Goal: Communication & Community: Ask a question

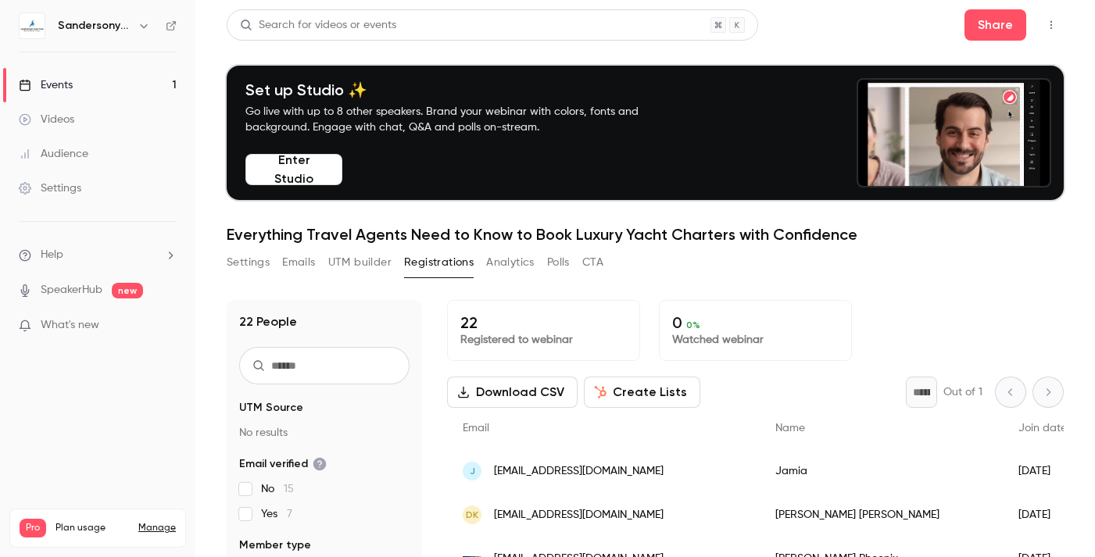
scroll to position [59, 0]
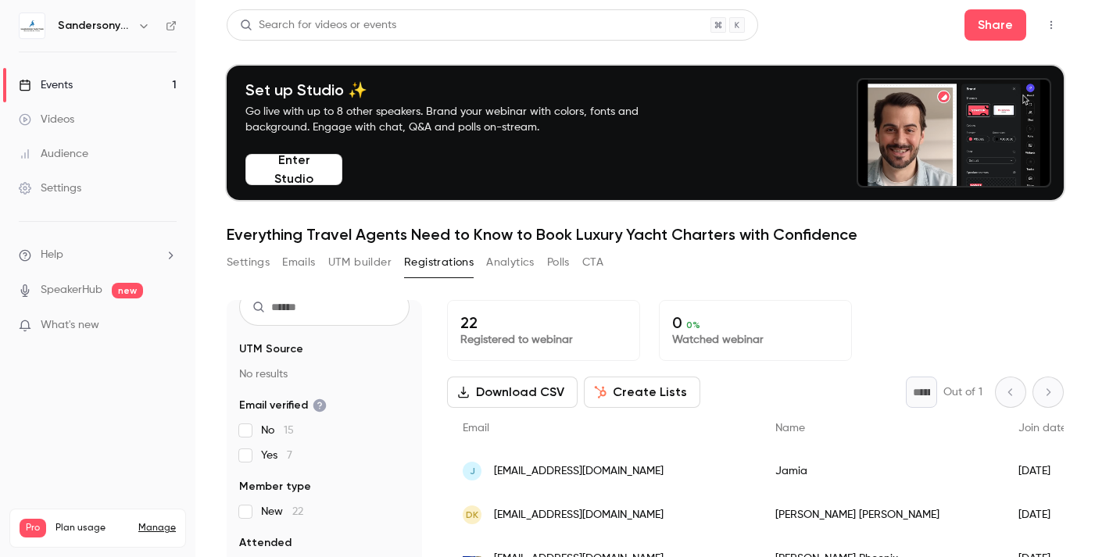
click at [470, 324] on p "22" at bounding box center [543, 322] width 166 height 19
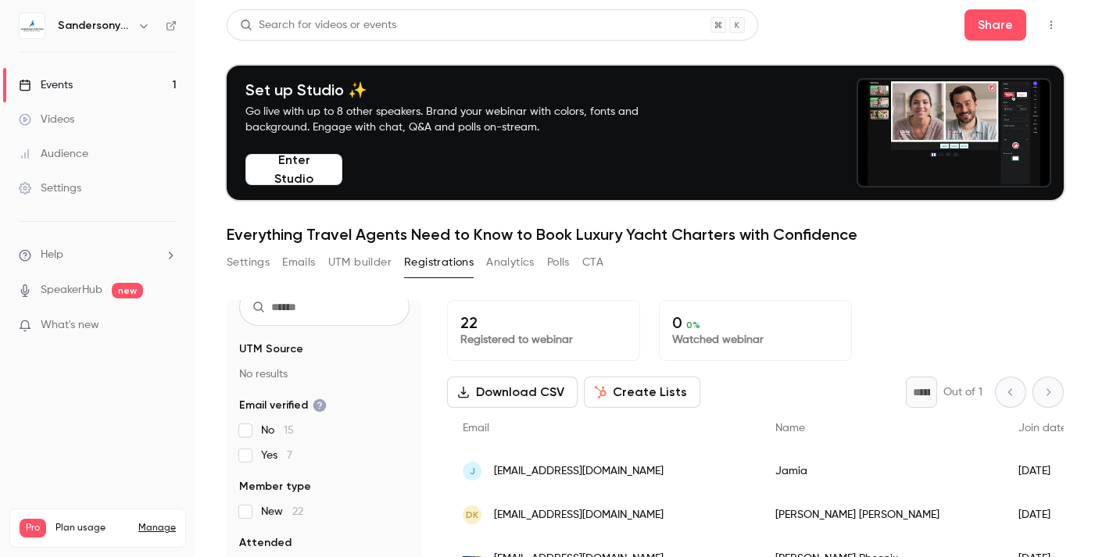
click at [429, 254] on button "Registrations" at bounding box center [439, 262] width 70 height 25
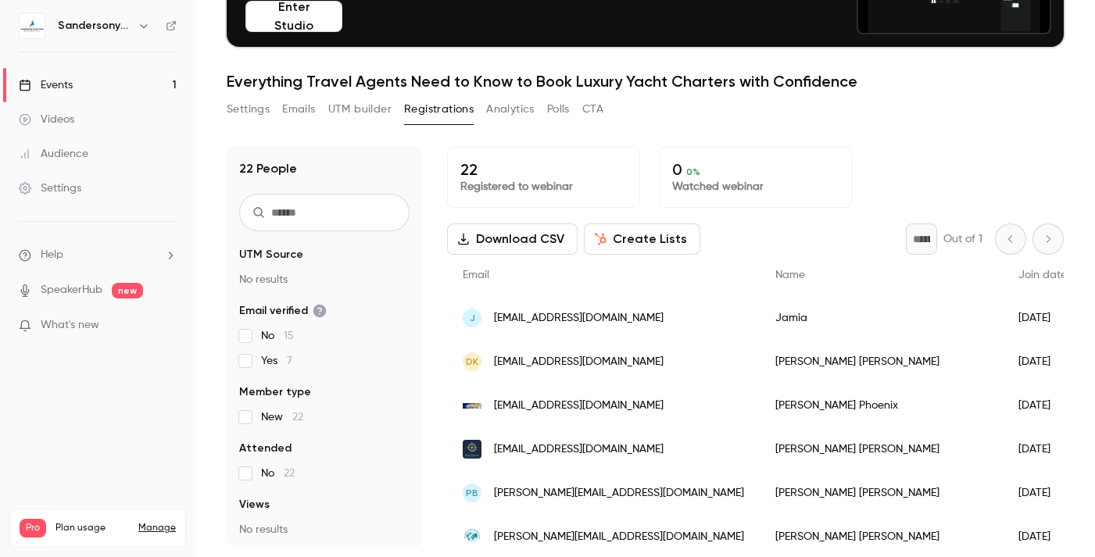
click at [198, 63] on main "Search for videos or events Share Set up Studio ✨ Go live with up to 8 other sp…" at bounding box center [644, 278] width 899 height 557
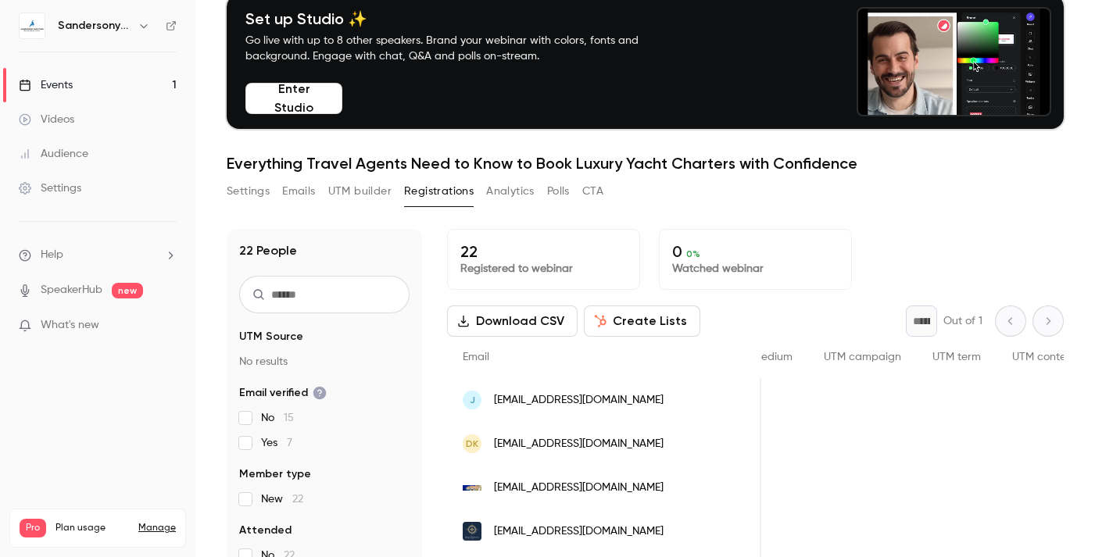
scroll to position [45, 0]
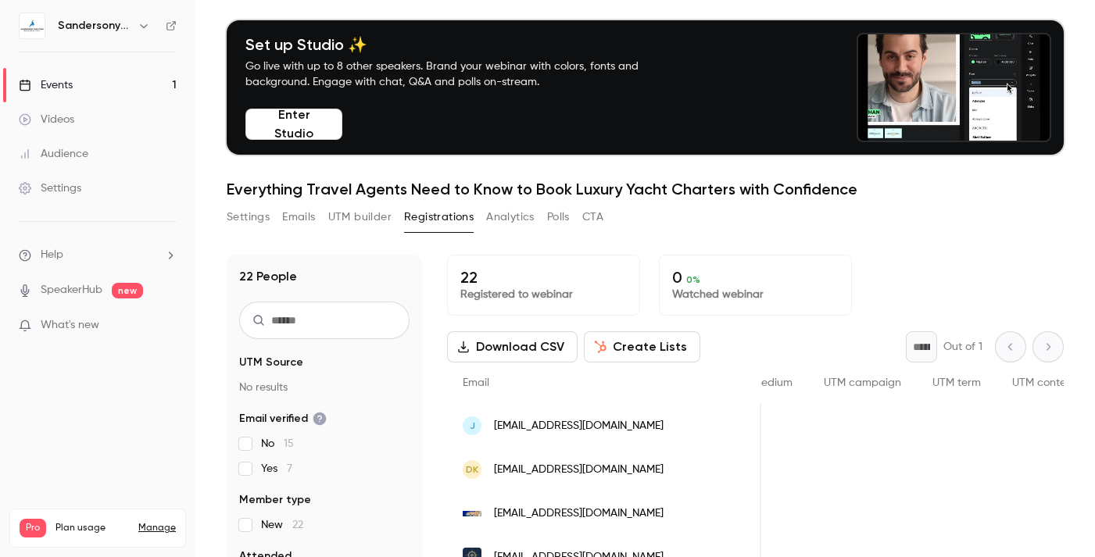
click at [254, 222] on button "Settings" at bounding box center [248, 217] width 43 height 25
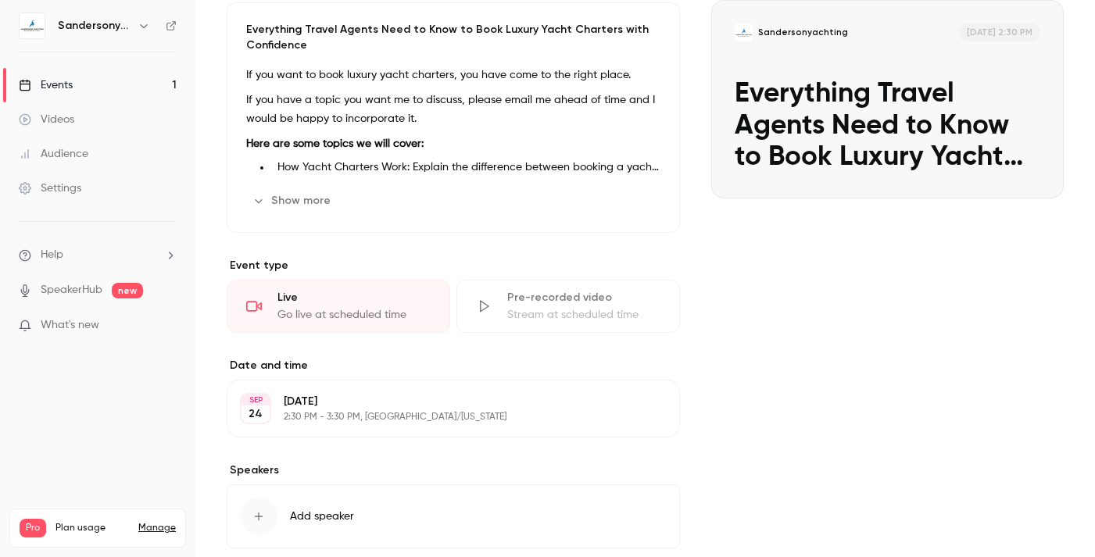
scroll to position [408, 0]
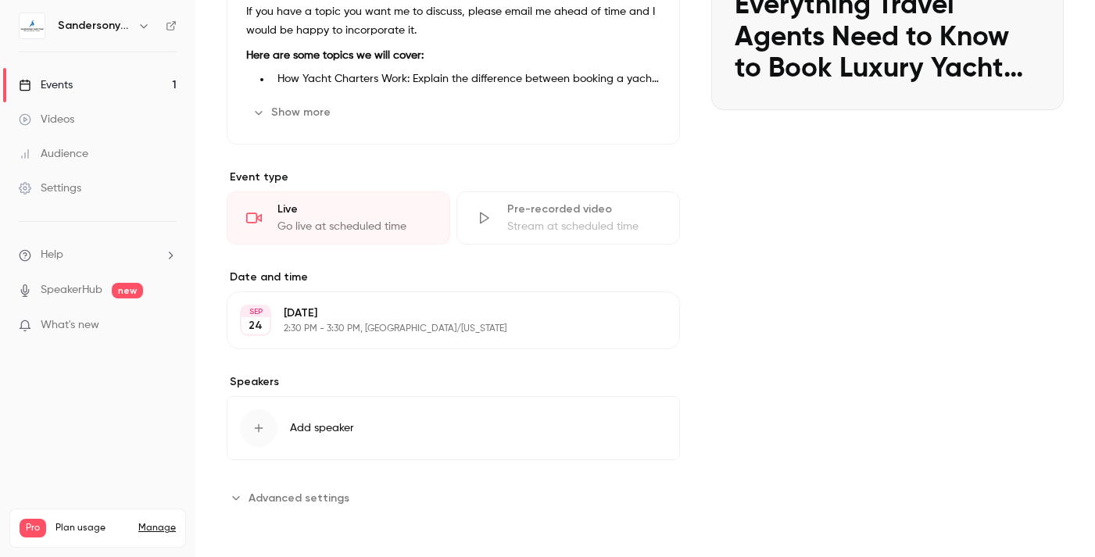
click at [237, 494] on icon "Advanced settings" at bounding box center [236, 497] width 13 height 13
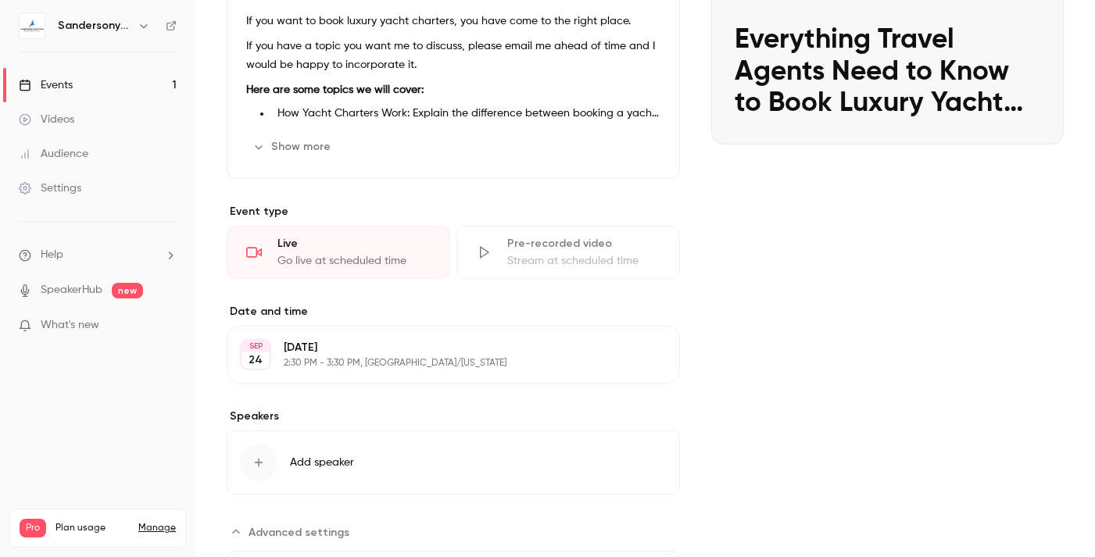
scroll to position [0, 0]
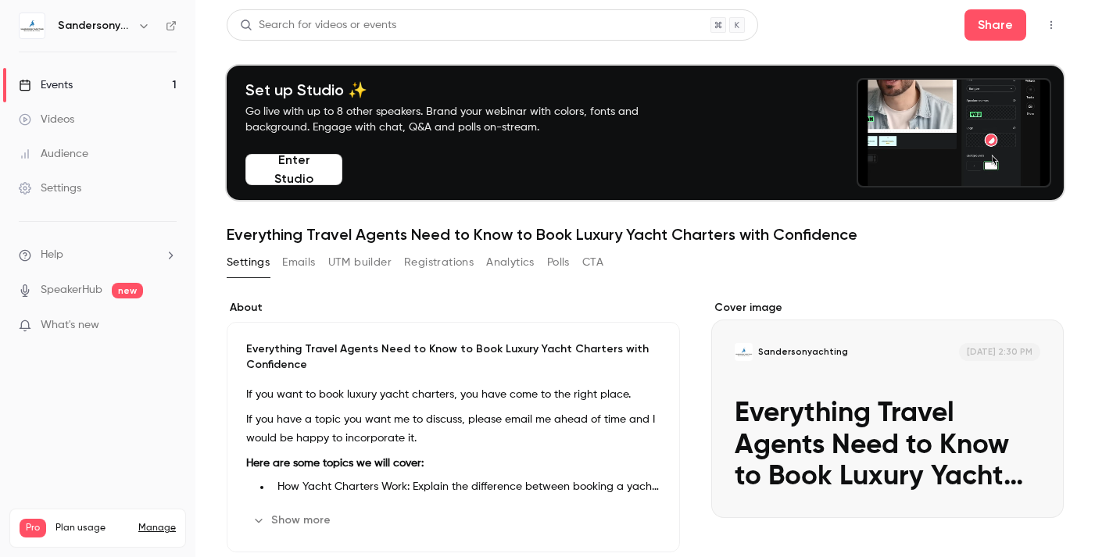
click at [55, 184] on div "Settings" at bounding box center [50, 188] width 63 height 16
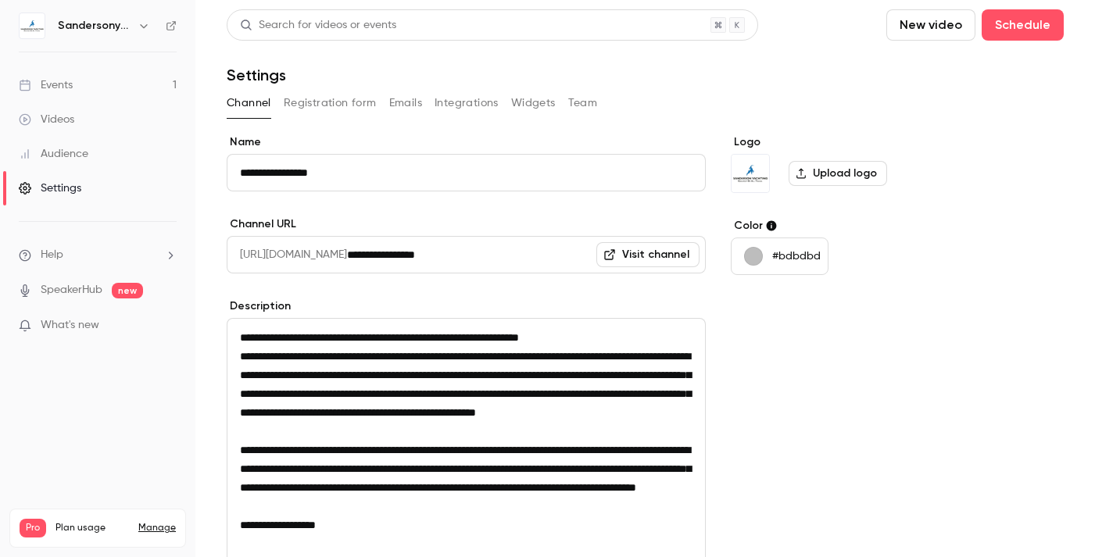
click at [580, 100] on button "Team" at bounding box center [583, 103] width 30 height 25
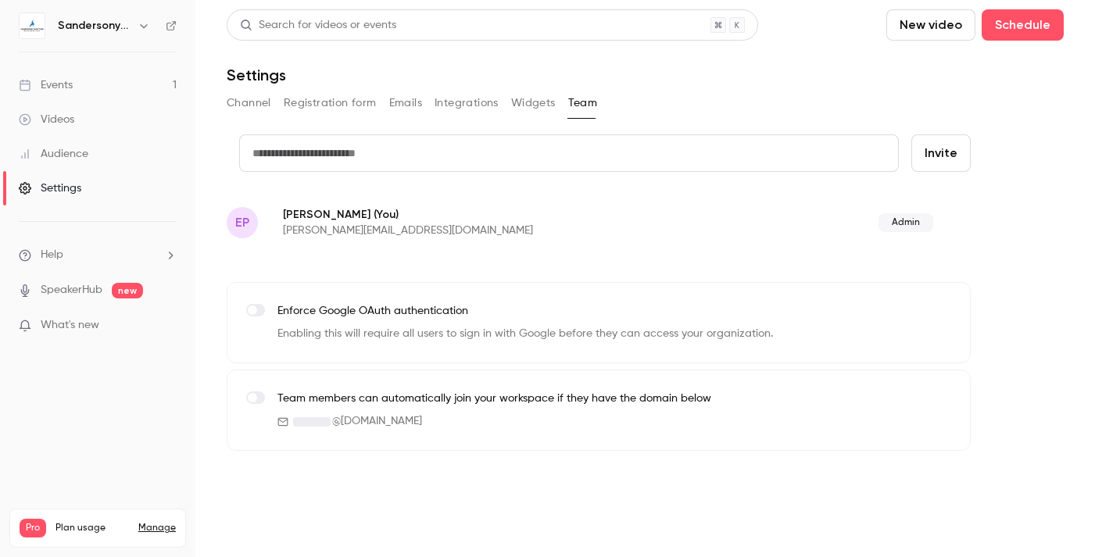
click at [141, 25] on icon "button" at bounding box center [143, 26] width 7 height 4
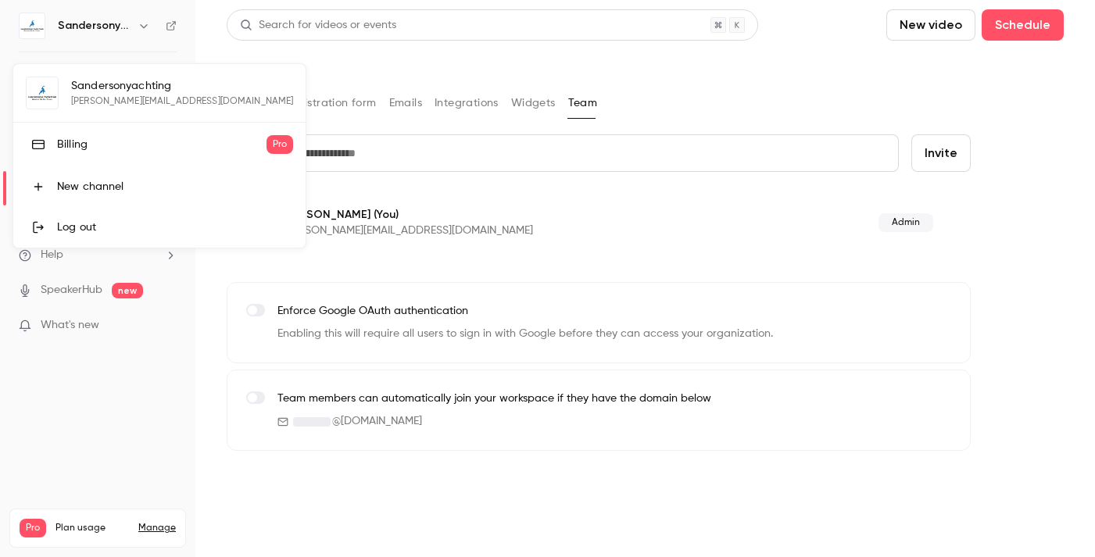
click at [477, 202] on div at bounding box center [547, 278] width 1095 height 557
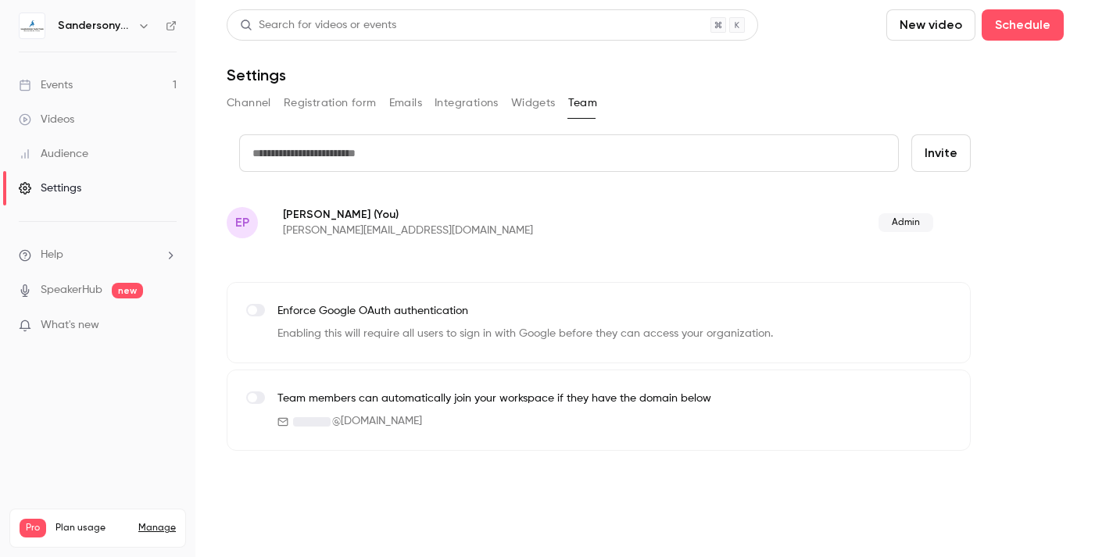
click at [176, 255] on icon "help-dropdown-opener" at bounding box center [170, 255] width 13 height 13
click at [242, 241] on link "Talk to [GEOGRAPHIC_DATA]" at bounding box center [287, 237] width 171 height 41
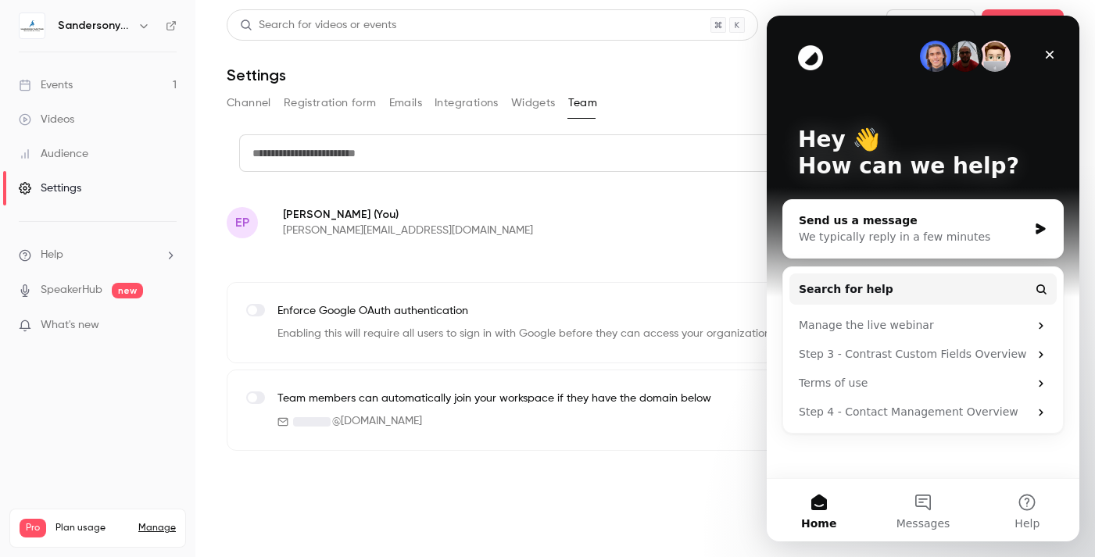
click at [931, 233] on div "We typically reply in a few minutes" at bounding box center [912, 237] width 229 height 16
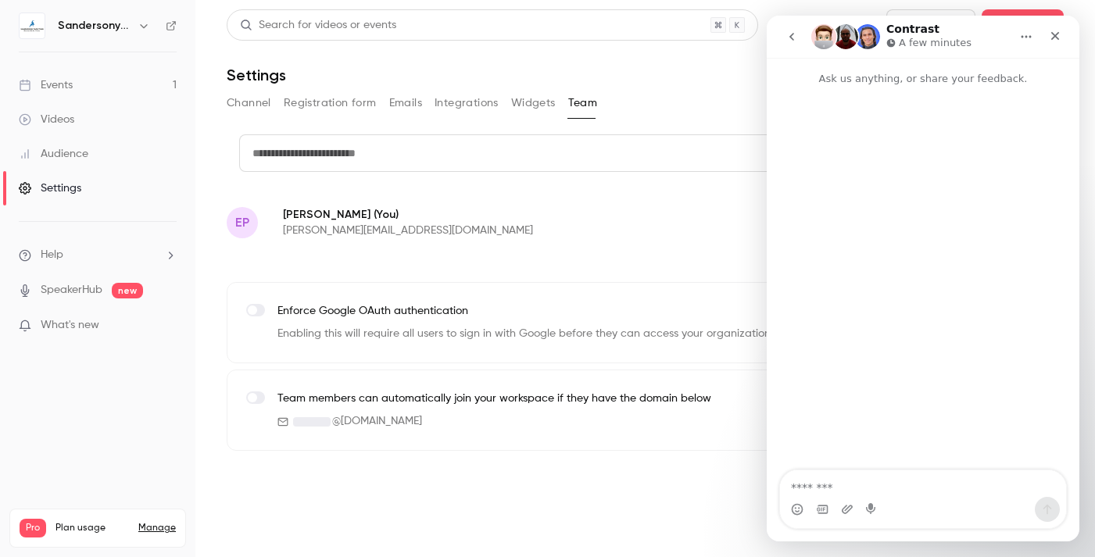
click at [847, 487] on textarea "Message…" at bounding box center [923, 483] width 286 height 27
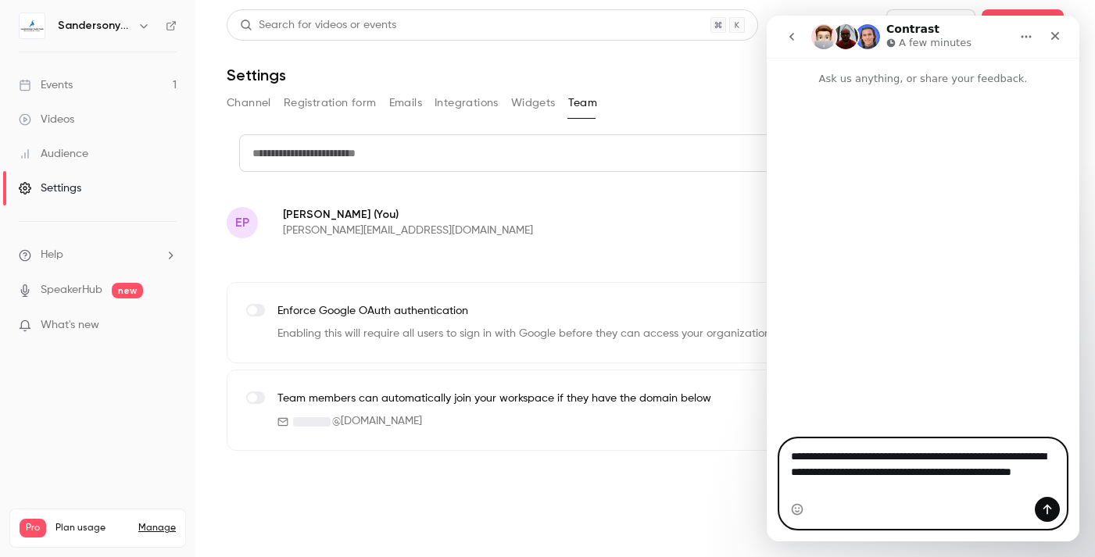
type textarea "**********"
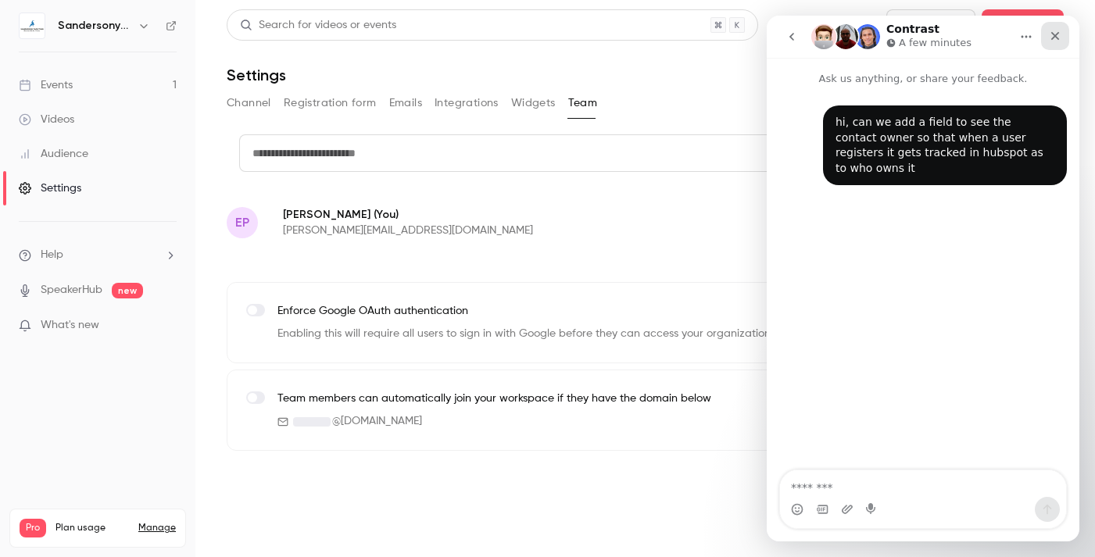
click at [1061, 35] on div "Close" at bounding box center [1055, 36] width 28 height 28
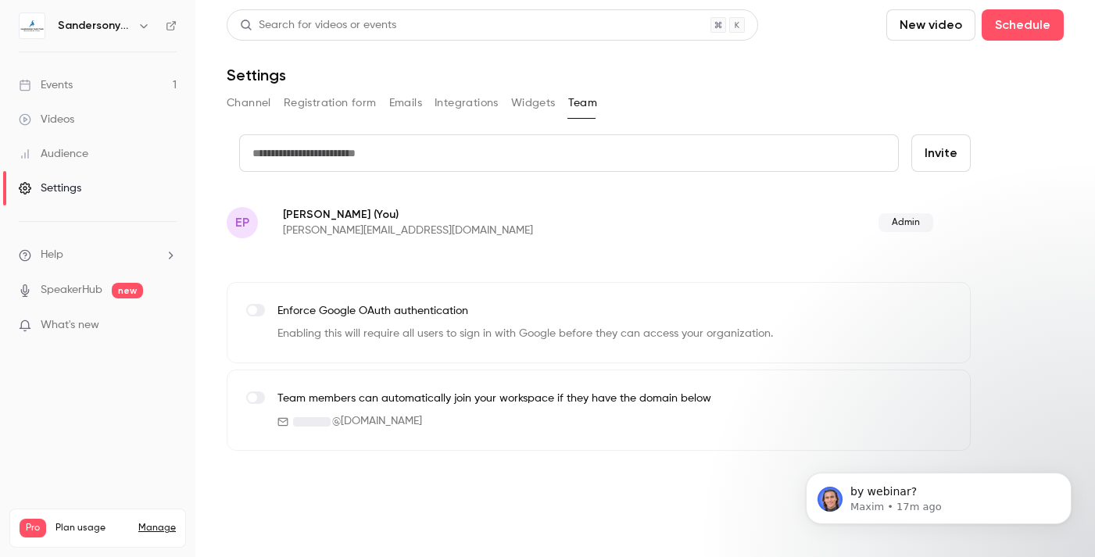
scroll to position [116, 0]
